Goal: Task Accomplishment & Management: Manage account settings

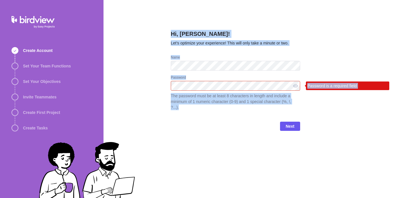
drag, startPoint x: 159, startPoint y: 17, endPoint x: 350, endPoint y: 138, distance: 226.4
click at [350, 138] on div "Hi, Kuldeep Soni! Let’s optimize your experience! This will only take a minute …" at bounding box center [259, 99] width 311 height 198
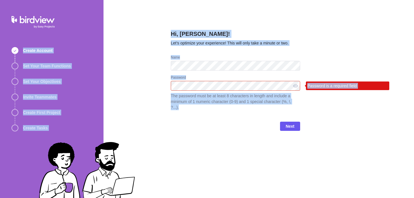
drag, startPoint x: 351, startPoint y: 137, endPoint x: 68, endPoint y: -14, distance: 321.4
click at [68, 0] on html "Create Account Set Your Team Functions Set Your Objectives Invite Teammates Cre…" at bounding box center [207, 99] width 414 height 198
click at [133, 40] on div "Hi, Kuldeep Soni! Let’s optimize your experience! This will only take a minute …" at bounding box center [259, 99] width 311 height 198
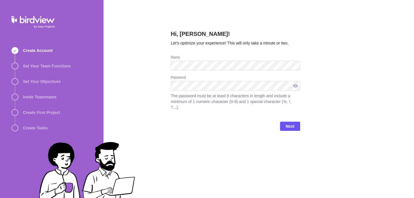
click at [299, 83] on div at bounding box center [295, 86] width 9 height 10
click at [298, 83] on div at bounding box center [295, 86] width 9 height 10
click at [286, 125] on span "Next" at bounding box center [290, 126] width 9 height 7
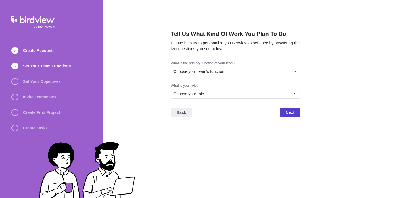
click at [286, 114] on span "Next" at bounding box center [290, 112] width 9 height 7
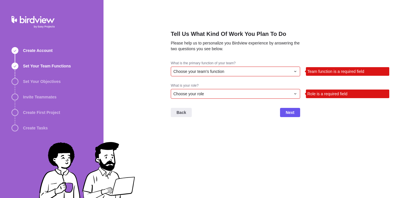
click at [272, 67] on div "Choose your team's function" at bounding box center [235, 72] width 129 height 10
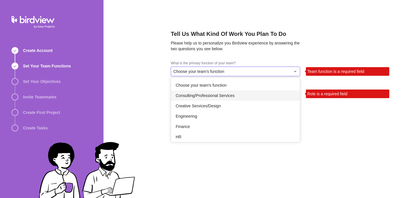
click at [252, 97] on div "Consulting/Professional Services" at bounding box center [235, 96] width 129 height 10
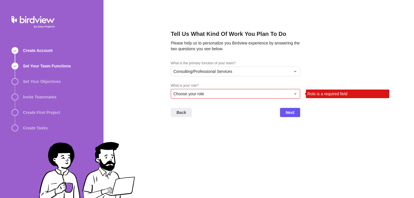
drag, startPoint x: 253, startPoint y: 89, endPoint x: 252, endPoint y: 99, distance: 9.9
click at [253, 89] on div "Choose your role" at bounding box center [235, 94] width 129 height 10
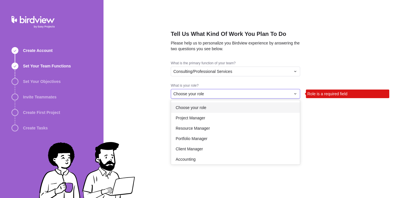
click at [248, 108] on div "Choose your role" at bounding box center [235, 108] width 129 height 10
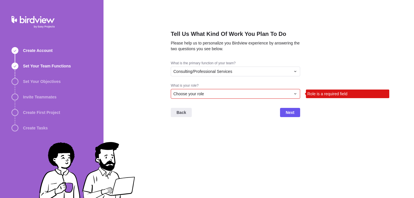
click at [282, 92] on div "Choose your role" at bounding box center [231, 94] width 117 height 6
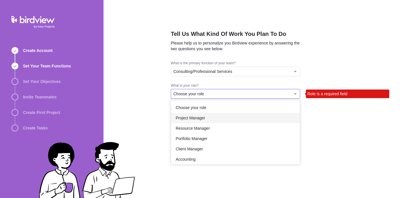
click at [252, 118] on div "Project Manager" at bounding box center [235, 118] width 129 height 10
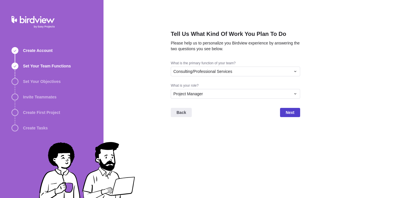
click at [287, 112] on span "Next" at bounding box center [290, 112] width 9 height 7
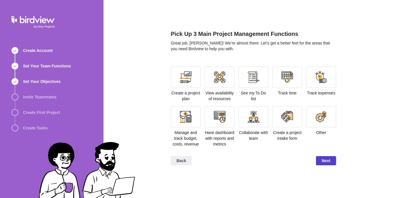
click at [334, 166] on span "Next" at bounding box center [326, 160] width 20 height 9
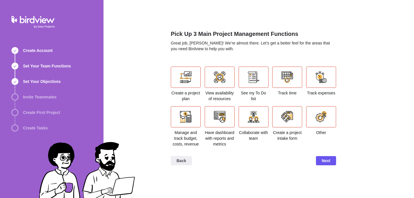
drag, startPoint x: 256, startPoint y: 87, endPoint x: 238, endPoint y: 86, distance: 17.6
click at [254, 86] on div at bounding box center [254, 77] width 30 height 21
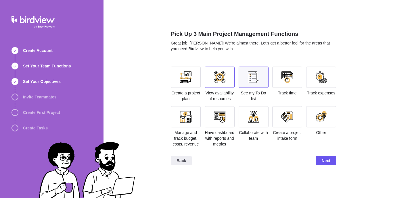
click at [222, 83] on div at bounding box center [220, 77] width 30 height 21
click at [188, 80] on div at bounding box center [186, 78] width 12 height 12
click at [326, 165] on span "Next" at bounding box center [326, 161] width 9 height 7
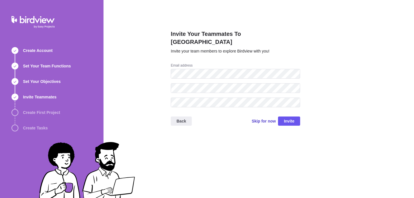
click at [267, 118] on span "Skip for now" at bounding box center [264, 121] width 24 height 6
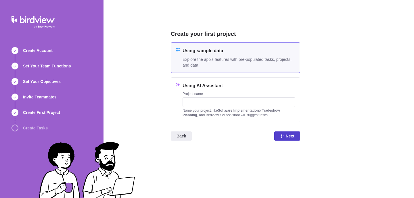
click at [281, 135] on icon at bounding box center [281, 136] width 3 height 3
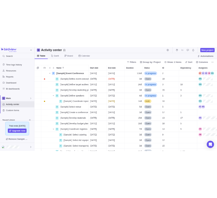
scroll to position [149, 344]
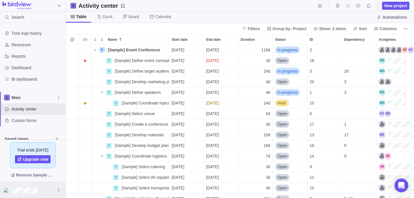
click at [62, 189] on div at bounding box center [33, 191] width 66 height 16
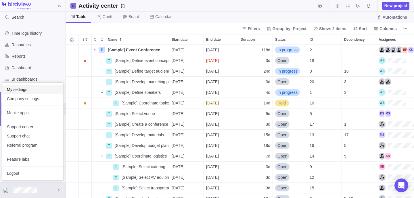
click at [37, 92] on span "My settings" at bounding box center [33, 90] width 52 height 6
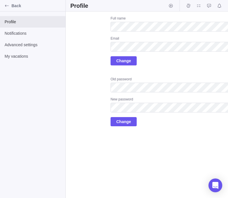
click at [78, 83] on div "Upload Full name Email Change Old password New password Change" at bounding box center [170, 71] width 201 height 110
click at [79, 48] on div "Upload Full name Email Change Old password New password Change" at bounding box center [170, 71] width 201 height 110
click at [78, 49] on div "Upload Full name Email Change Old password New password Change" at bounding box center [170, 71] width 201 height 110
click at [91, 44] on div "Upload Full name Email Change Old password New password Change" at bounding box center [170, 71] width 201 height 110
click at [90, 47] on div "Upload Full name Email Change Old password New password Change" at bounding box center [170, 71] width 201 height 110
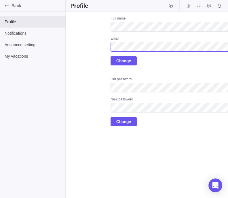
click at [107, 45] on div "Upload Full name Email Change Old password New password Change" at bounding box center [170, 71] width 201 height 110
click at [84, 50] on div "Upload Full name Email Change Old password New password Change" at bounding box center [170, 71] width 201 height 110
click at [101, 47] on div "Upload Full name Email Change Old password New password Change" at bounding box center [170, 71] width 201 height 110
click at [89, 79] on div "Upload Full name Email Change Old password New password Change" at bounding box center [170, 71] width 201 height 110
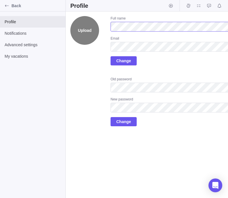
click at [88, 23] on div "Upload Full name Email Change Old password New password Change" at bounding box center [170, 71] width 201 height 110
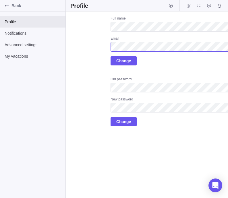
click at [107, 51] on div "Upload Full name Email Change Old password New password Change" at bounding box center [170, 71] width 201 height 110
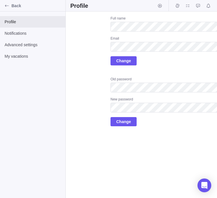
click at [76, 75] on div "Upload Full name Email Change Old password New password Change" at bounding box center [170, 71] width 201 height 110
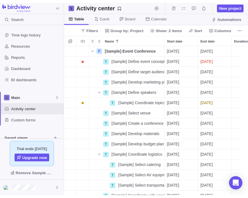
scroll to position [149, 177]
